Goal: Find specific page/section: Find specific page/section

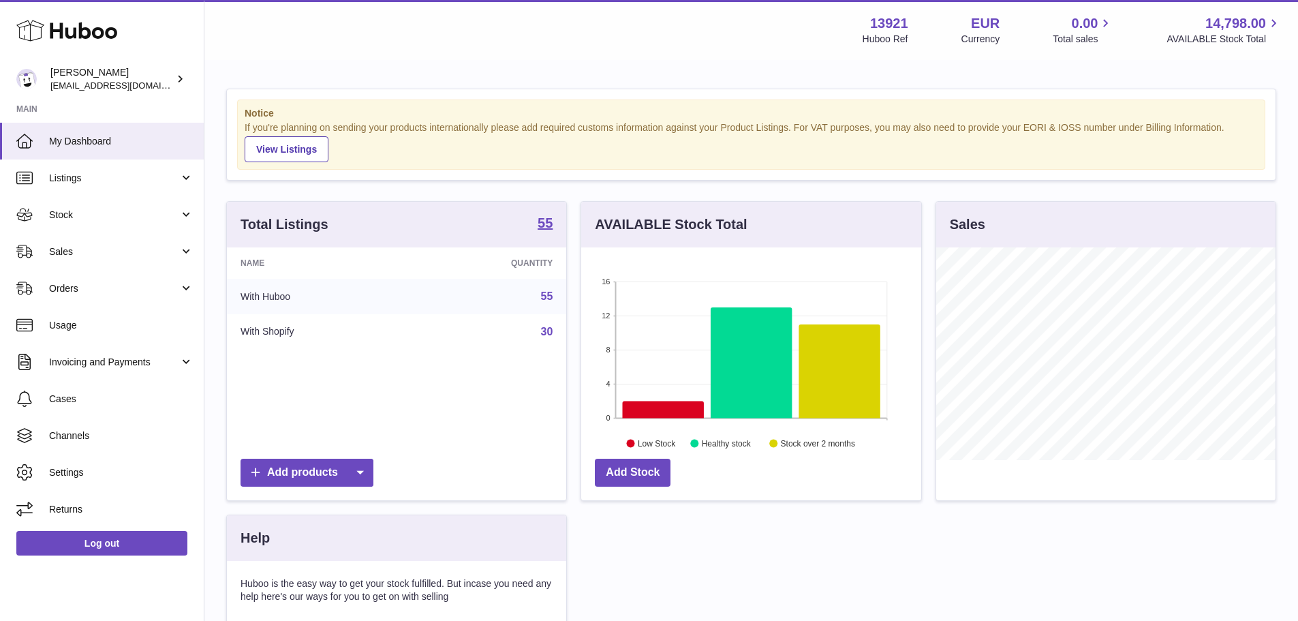
scroll to position [213, 340]
click at [140, 184] on span "Listings" at bounding box center [114, 178] width 130 height 13
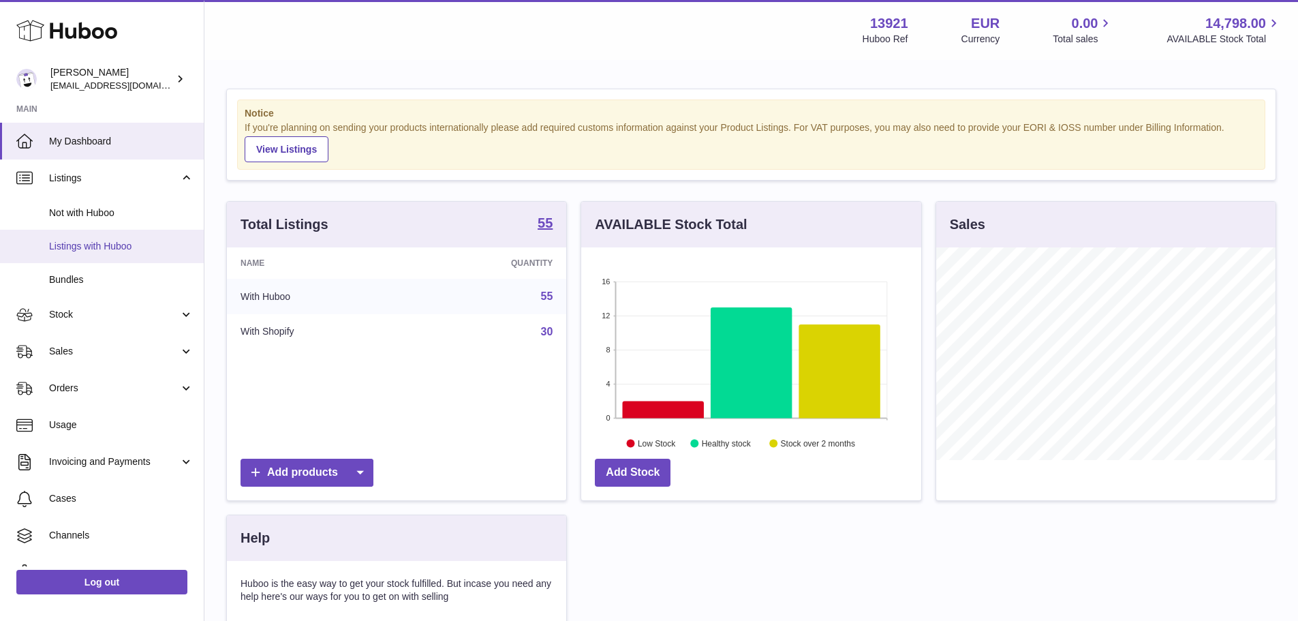
click at [122, 244] on span "Listings with Huboo" at bounding box center [121, 246] width 144 height 13
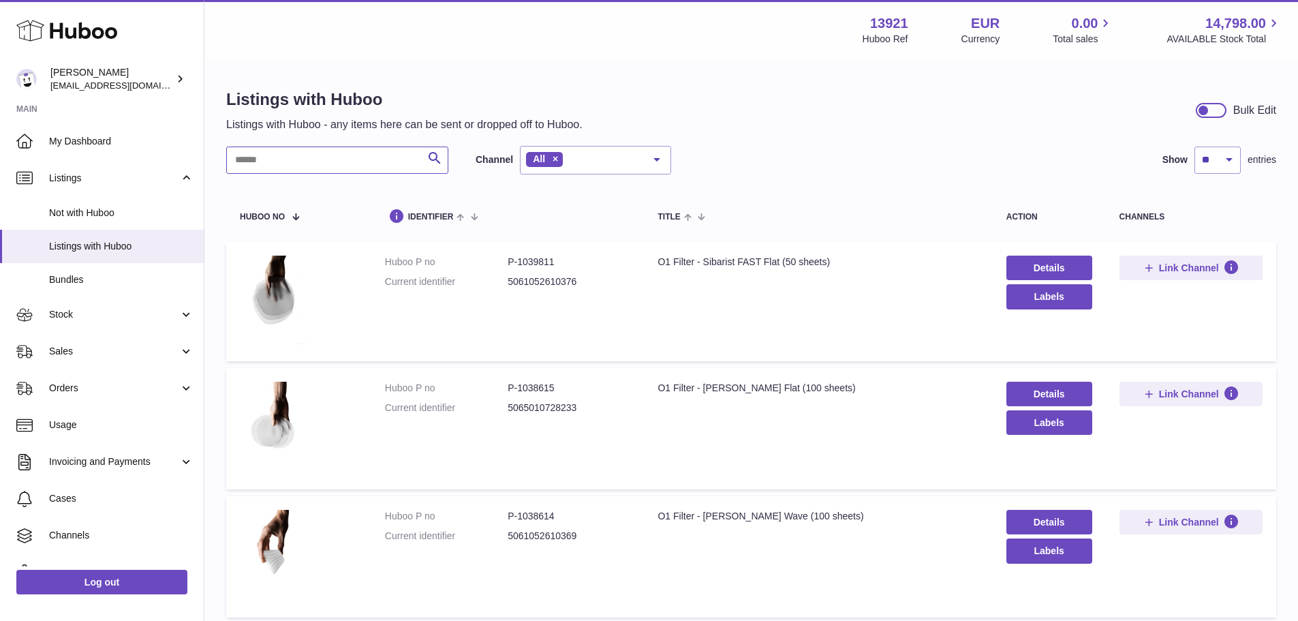
click at [369, 163] on input "text" at bounding box center [337, 160] width 222 height 27
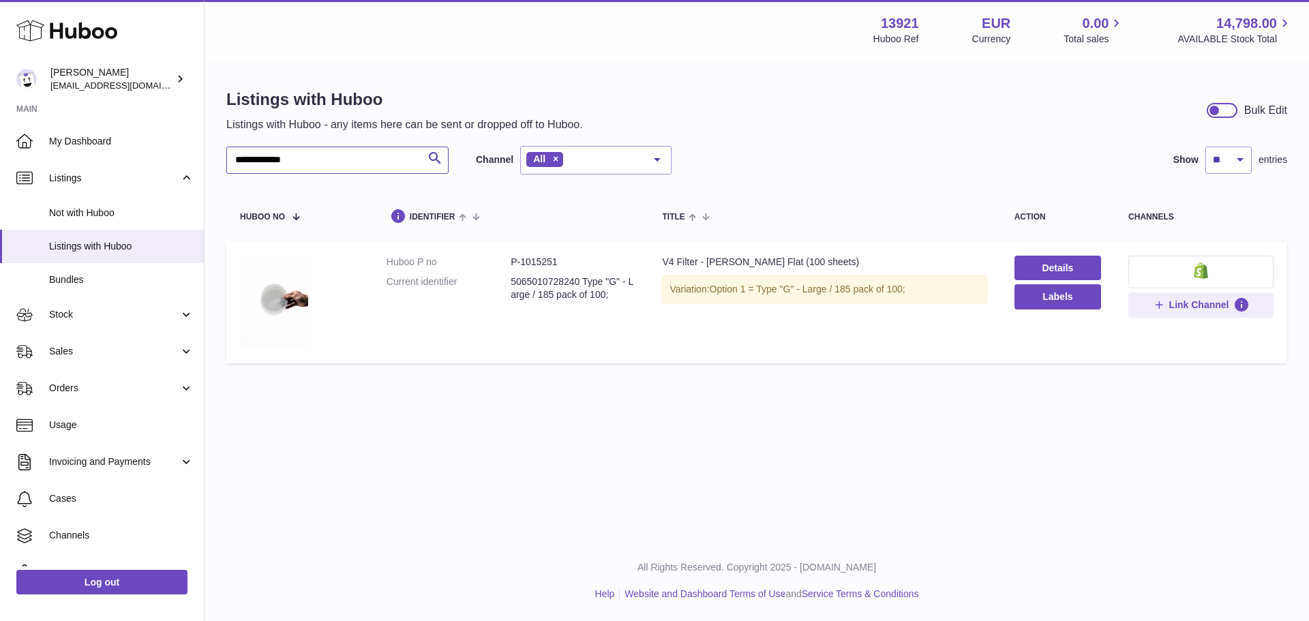
type input "**********"
click at [543, 260] on dd "P-1015251" at bounding box center [573, 262] width 124 height 13
copy dd "1015251"
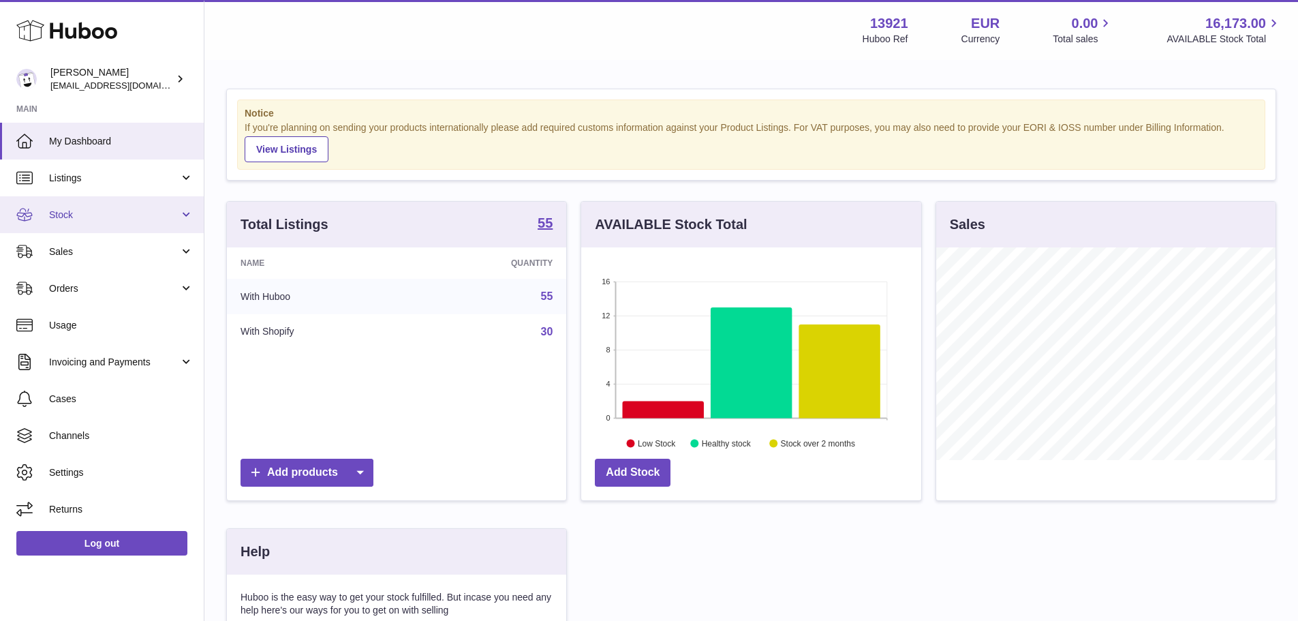
scroll to position [213, 344]
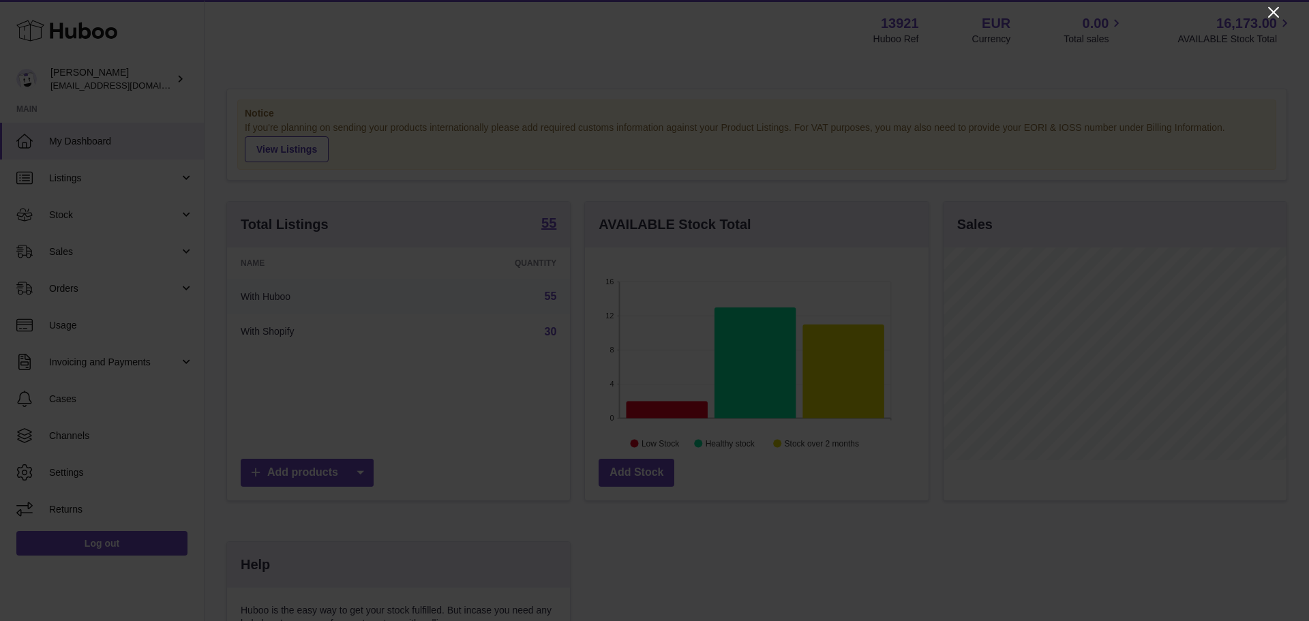
click at [1274, 12] on icon "Close" at bounding box center [1273, 12] width 11 height 11
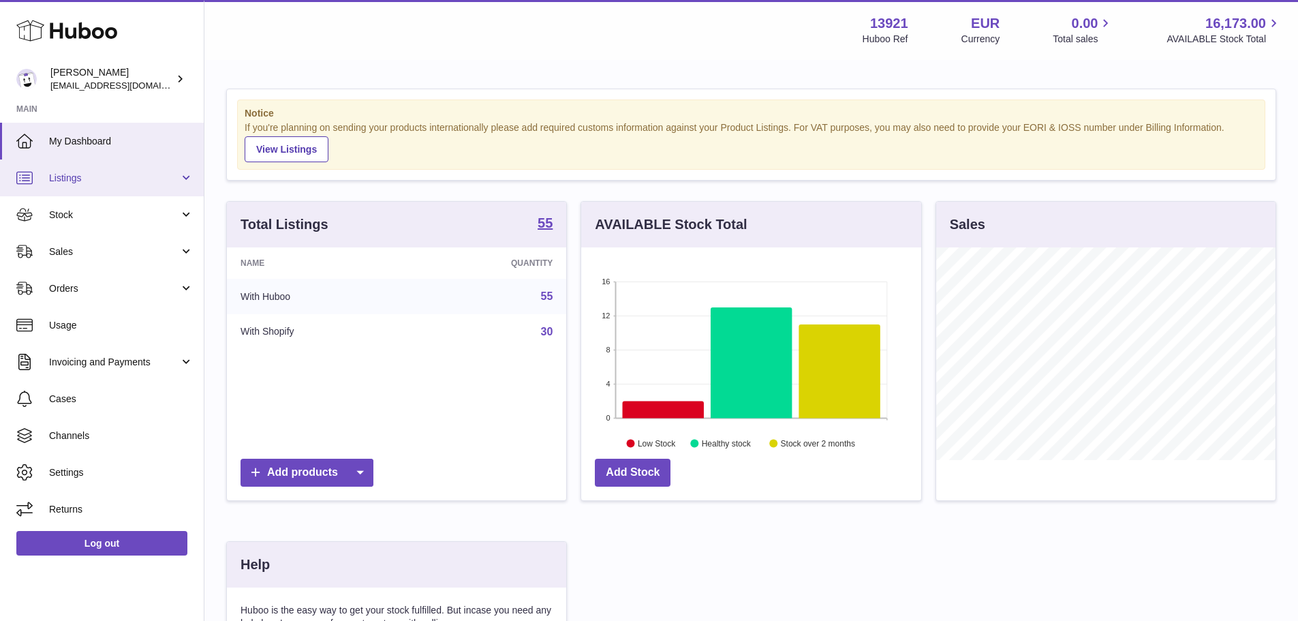
click at [138, 176] on span "Listings" at bounding box center [114, 178] width 130 height 13
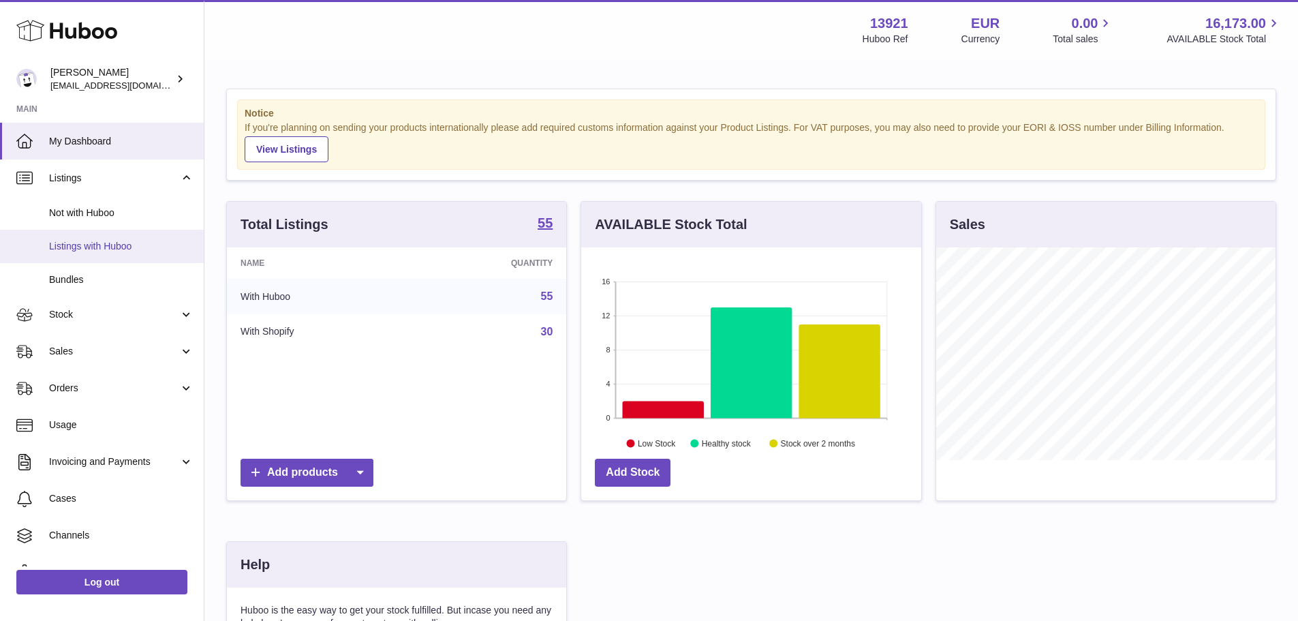
click at [118, 245] on span "Listings with Huboo" at bounding box center [121, 246] width 144 height 13
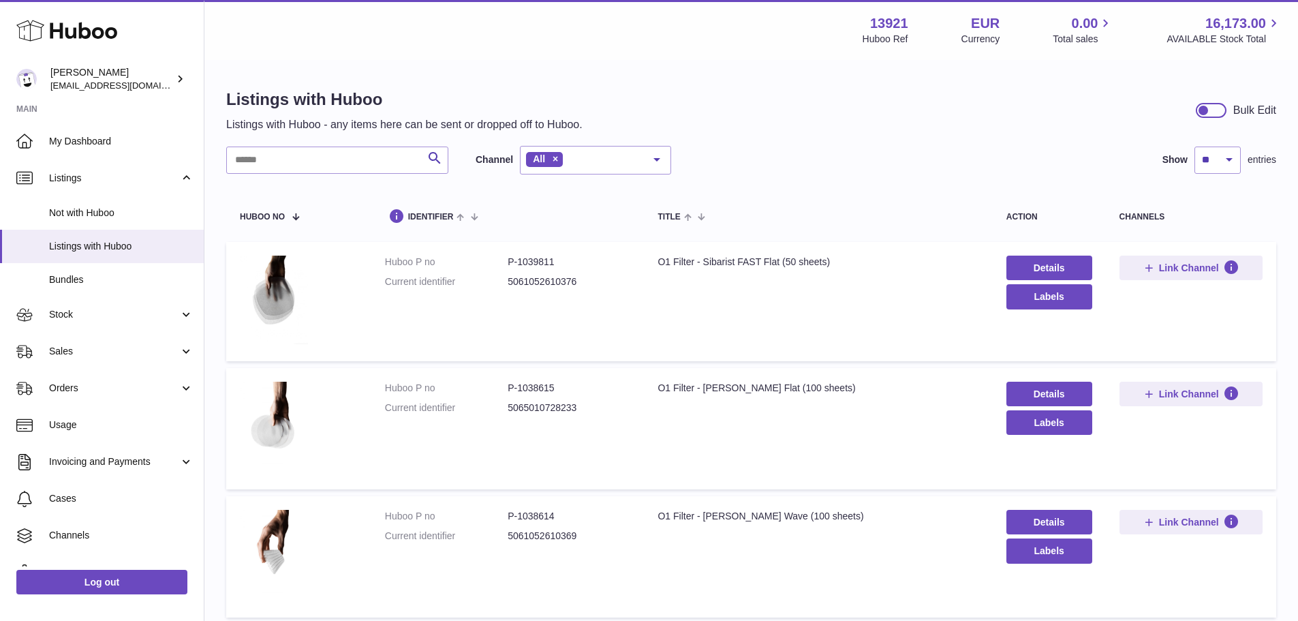
click at [407, 173] on div "Search Channel All All eBay Amazon Shopify Woocommerce Etsy No elements found. …" at bounding box center [448, 160] width 445 height 29
click at [402, 165] on input "text" at bounding box center [337, 160] width 222 height 27
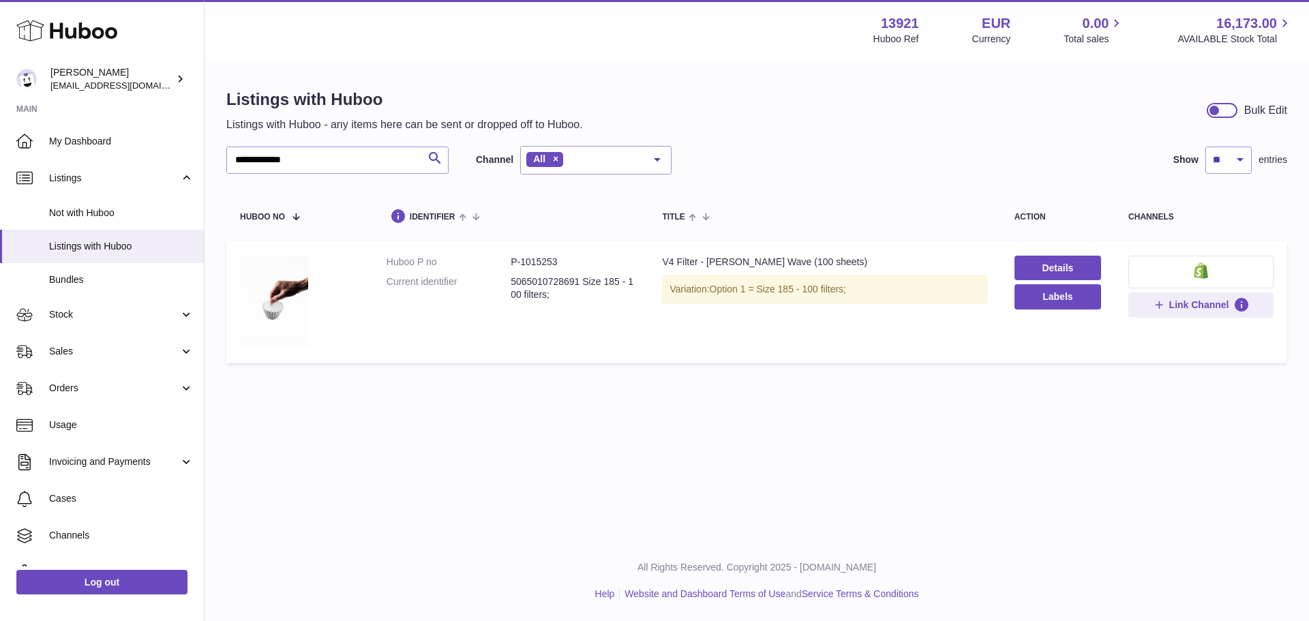
click at [535, 263] on dd "P-1015253" at bounding box center [573, 262] width 124 height 13
copy dd "1015253"
click at [343, 153] on input "**********" at bounding box center [337, 160] width 222 height 27
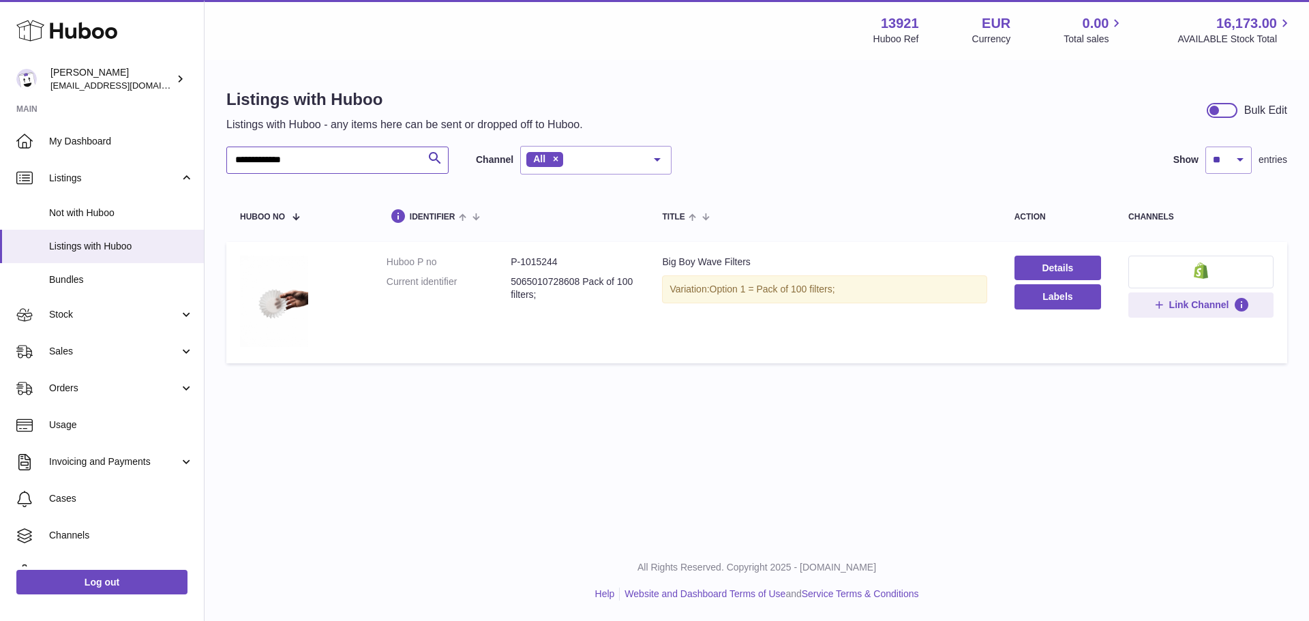
type input "**********"
click at [536, 260] on dd "P-1015244" at bounding box center [573, 262] width 124 height 13
copy dd "1015244"
